Goal: Navigation & Orientation: Find specific page/section

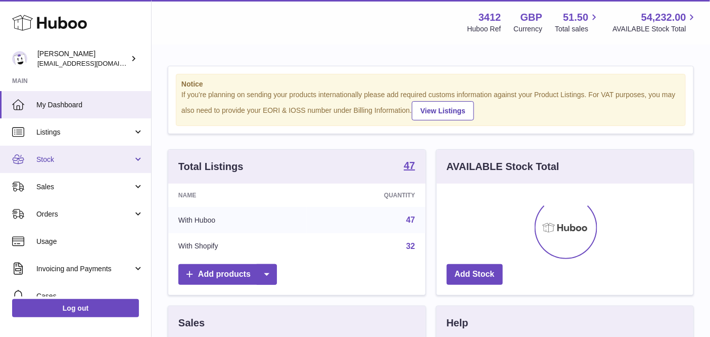
scroll to position [157, 258]
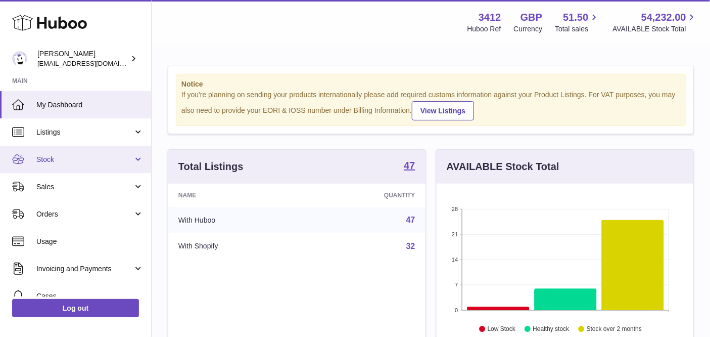
click at [63, 160] on span "Stock" at bounding box center [84, 160] width 97 height 10
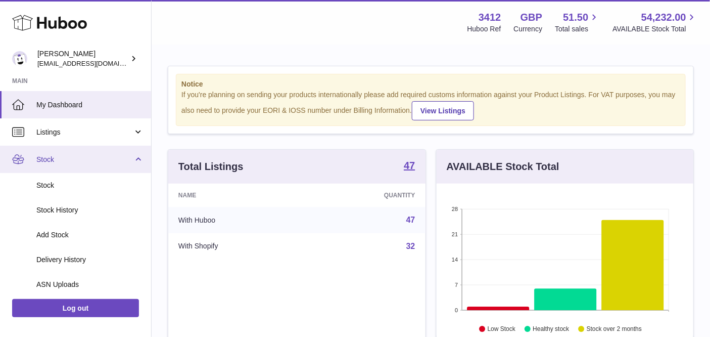
click at [65, 163] on span "Stock" at bounding box center [84, 160] width 97 height 10
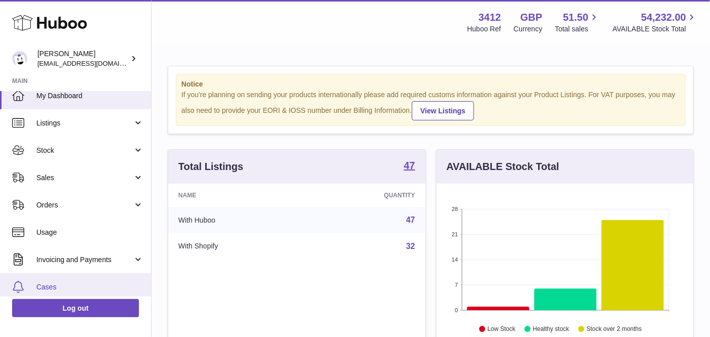
scroll to position [73, 0]
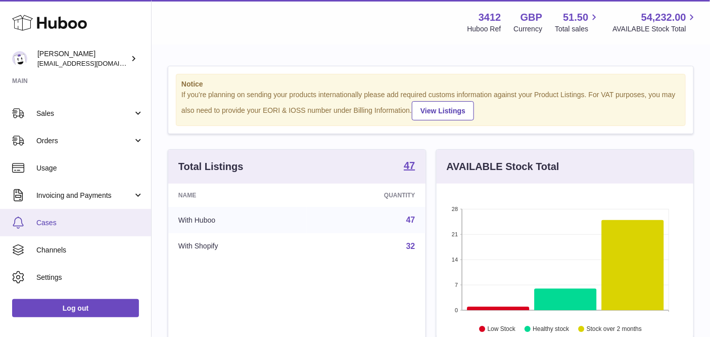
click at [81, 215] on link "Cases" at bounding box center [75, 222] width 151 height 27
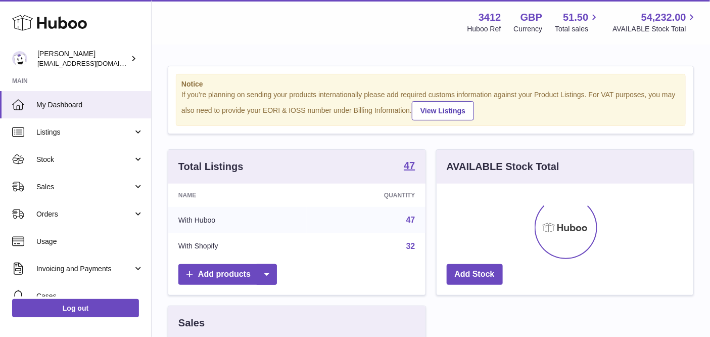
scroll to position [157, 258]
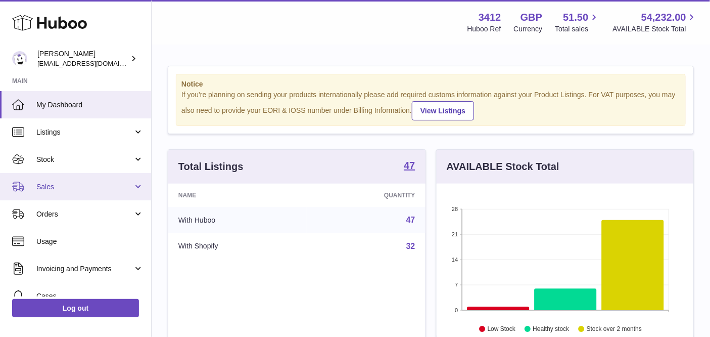
click at [72, 176] on link "Sales" at bounding box center [75, 186] width 151 height 27
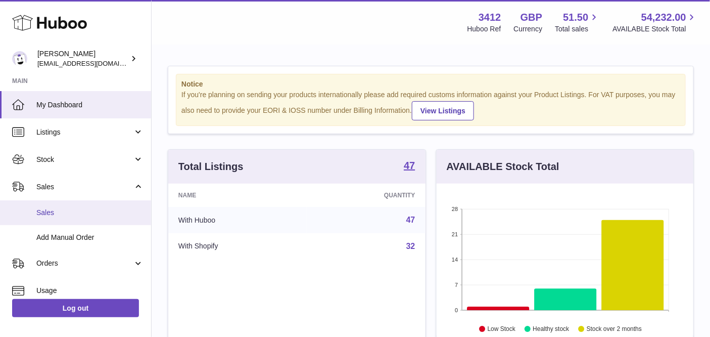
click at [105, 208] on span "Sales" at bounding box center [89, 213] width 107 height 10
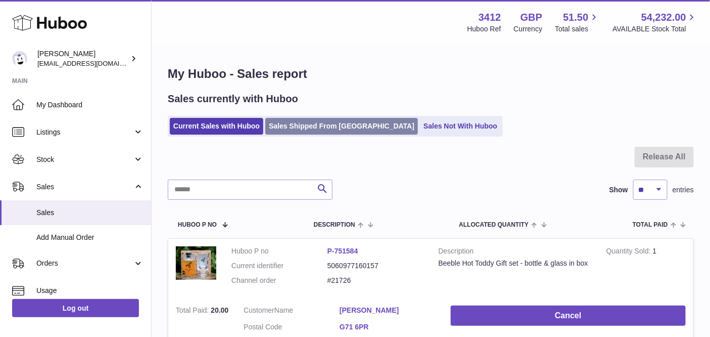
click at [324, 127] on link "Sales Shipped From [GEOGRAPHIC_DATA]" at bounding box center [341, 126] width 153 height 17
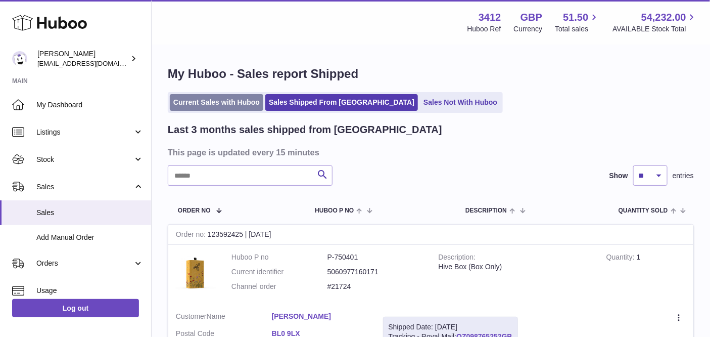
click at [231, 97] on link "Current Sales with Huboo" at bounding box center [216, 102] width 93 height 17
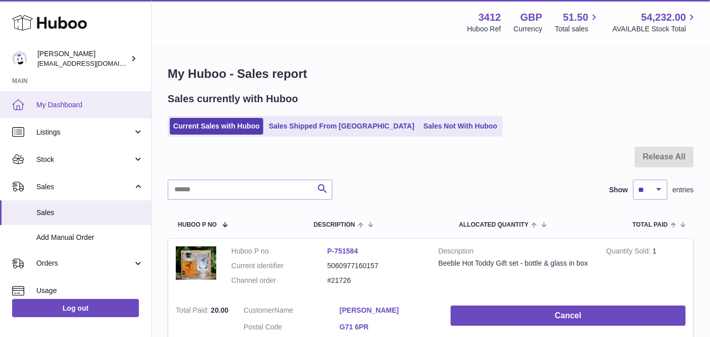
click at [83, 115] on link "My Dashboard" at bounding box center [75, 104] width 151 height 27
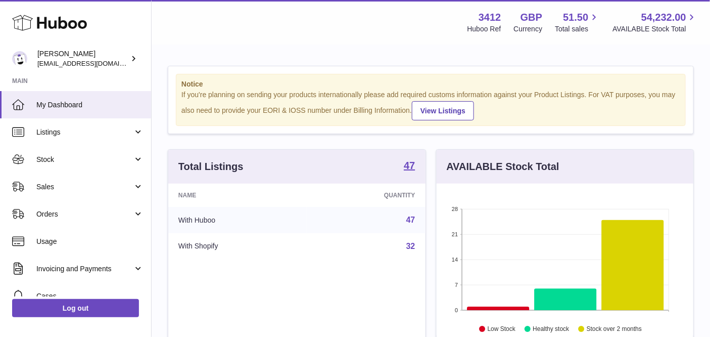
scroll to position [157, 258]
